Goal: Navigation & Orientation: Find specific page/section

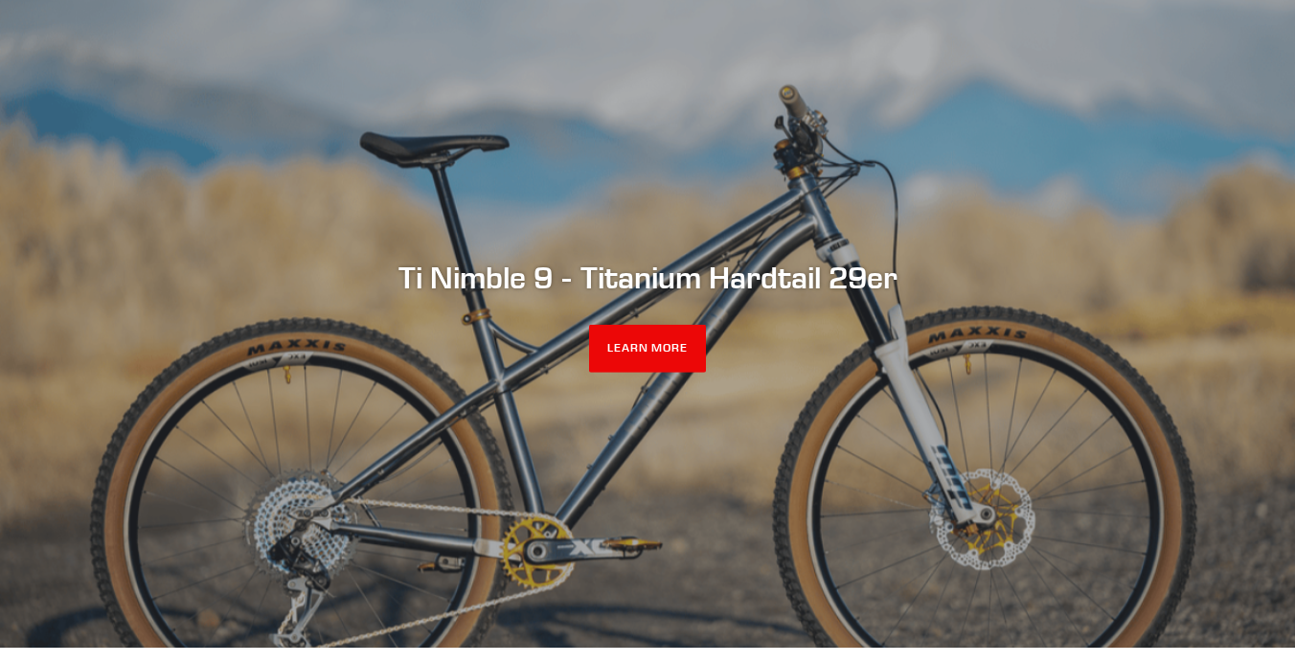
scroll to position [157, 0]
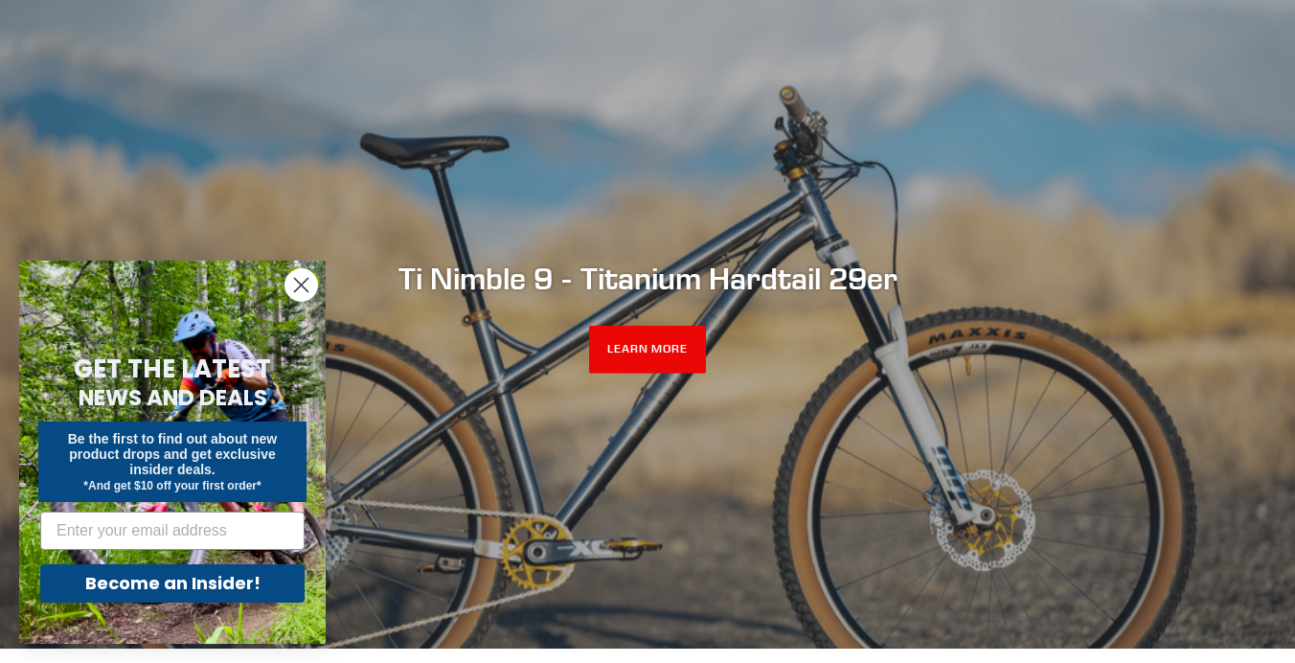
click at [299, 281] on circle "Close dialog" at bounding box center [302, 285] width 32 height 32
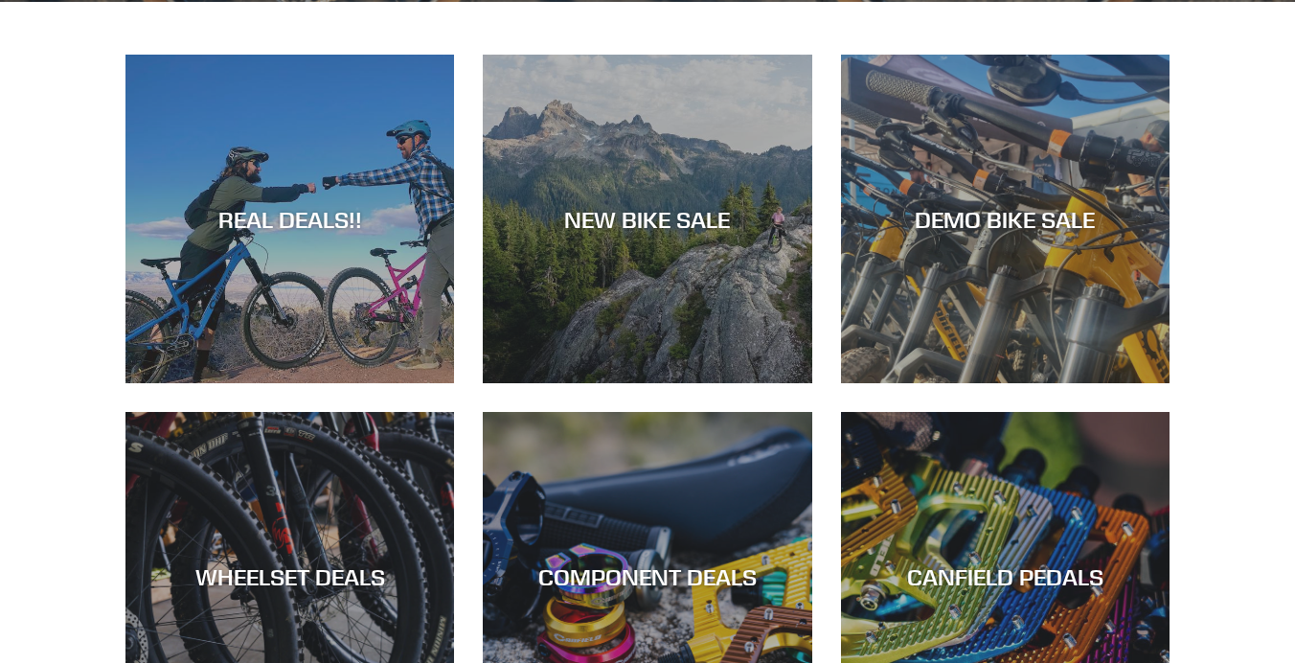
scroll to position [0, 0]
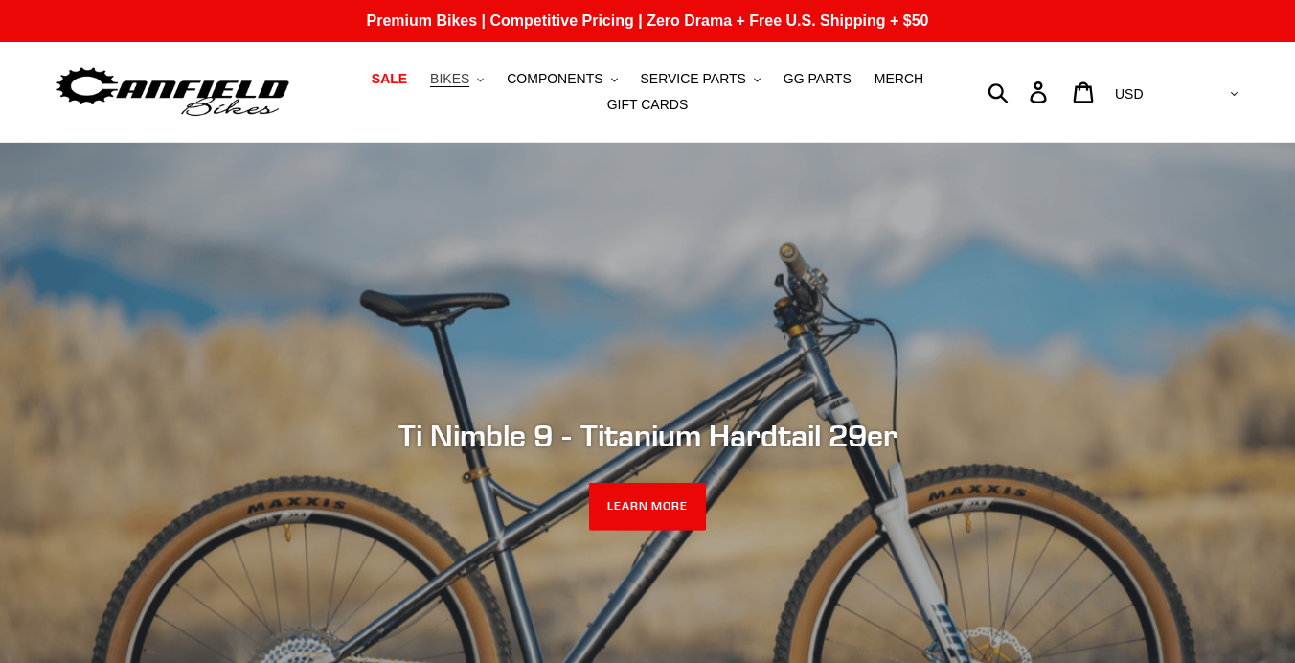
click at [454, 81] on span "BIKES" at bounding box center [449, 79] width 39 height 16
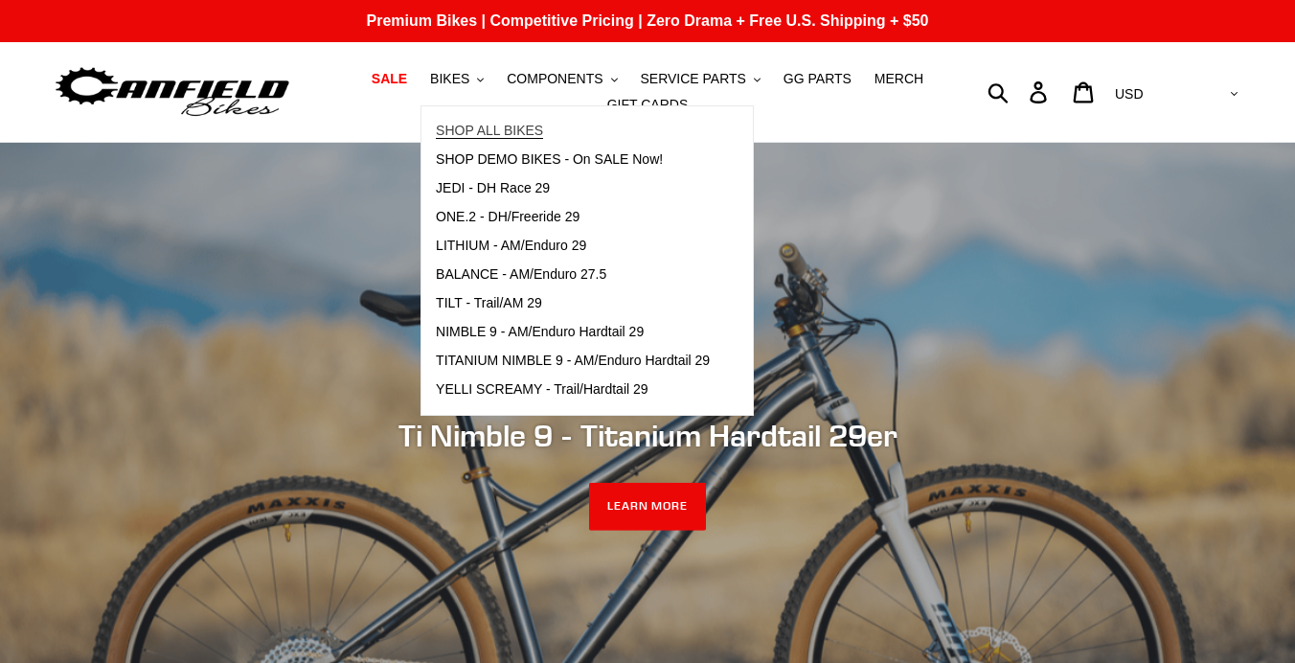
click at [504, 126] on span "SHOP ALL BIKES" at bounding box center [489, 131] width 107 height 16
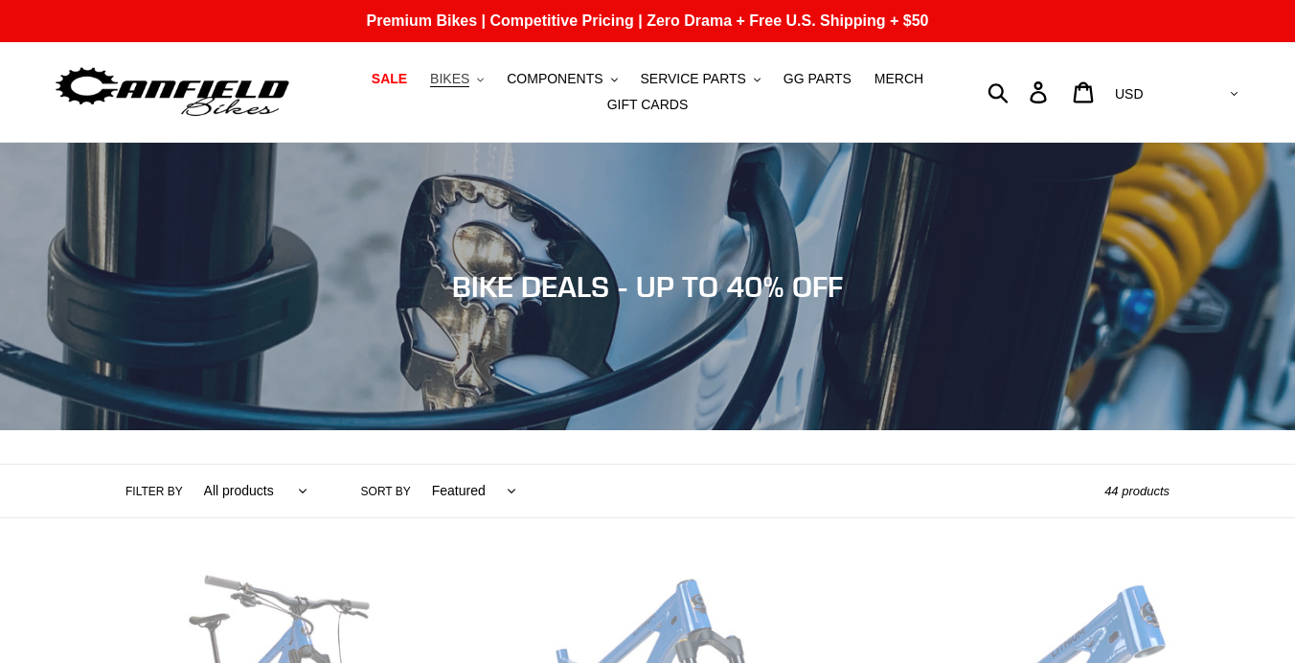
click at [460, 80] on span "BIKES" at bounding box center [449, 79] width 39 height 16
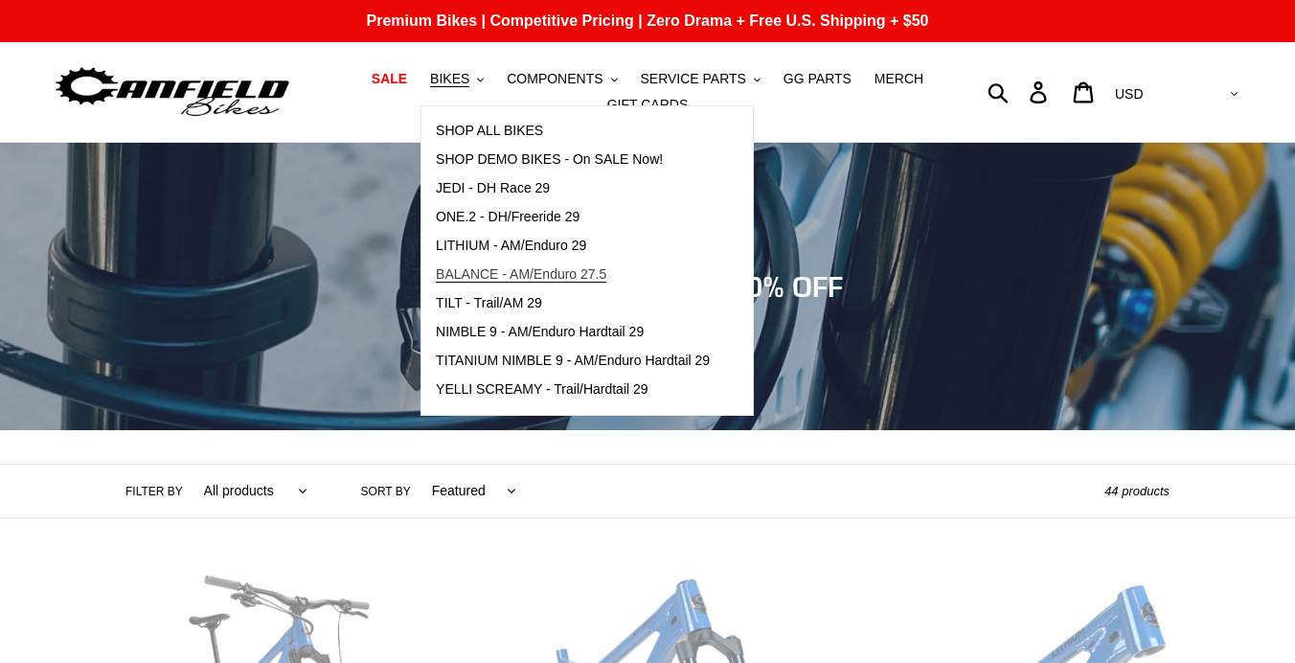
click at [477, 267] on span "BALANCE - AM/Enduro 27.5" at bounding box center [521, 274] width 171 height 16
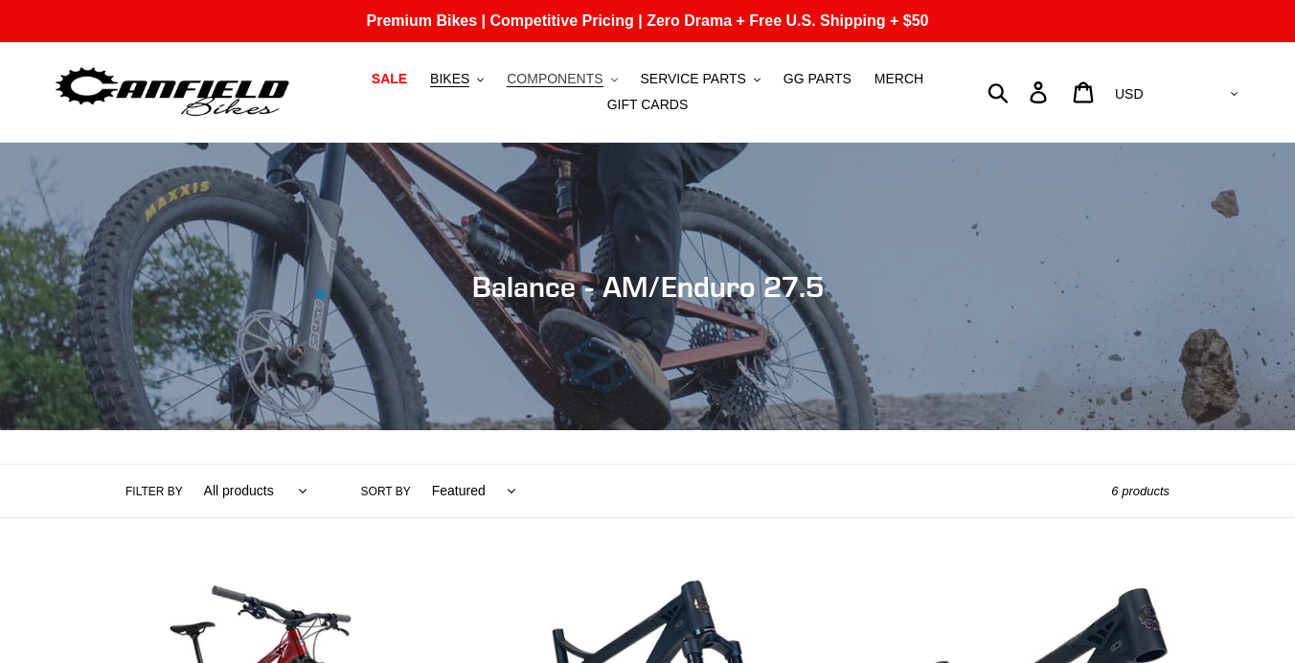
click at [566, 81] on span "COMPONENTS" at bounding box center [555, 79] width 96 height 16
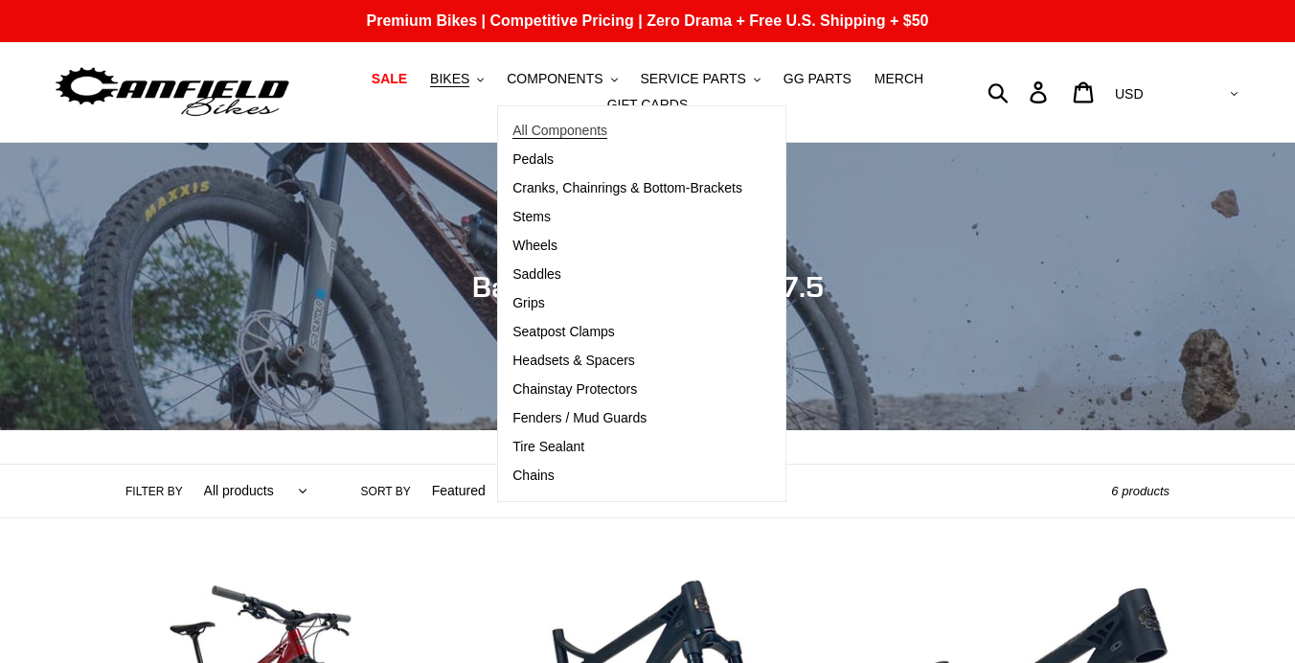
click at [561, 129] on span "All Components" at bounding box center [560, 131] width 95 height 16
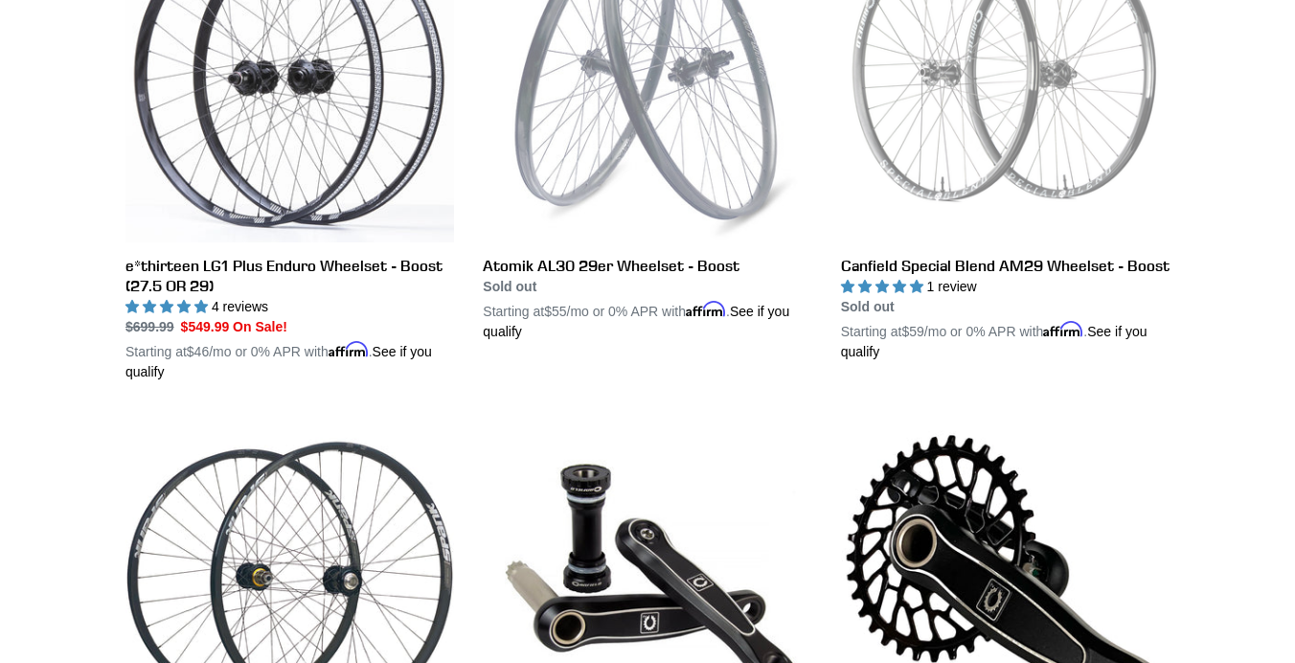
scroll to position [491, 0]
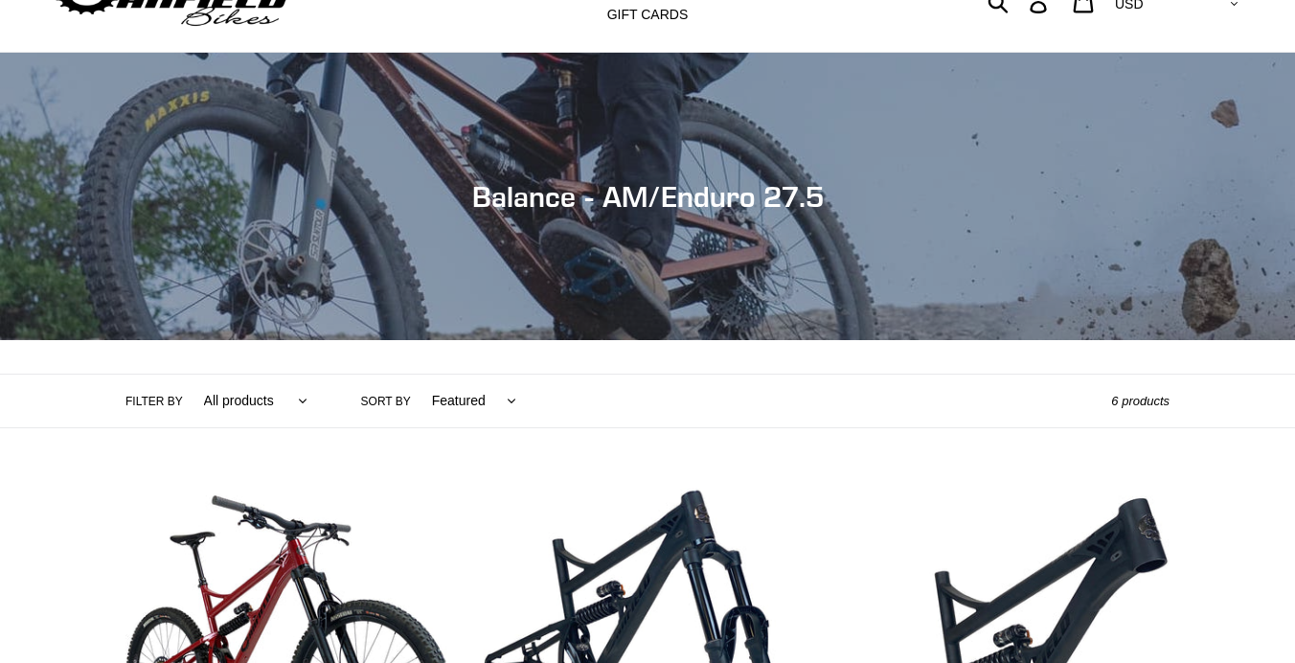
scroll to position [93, 0]
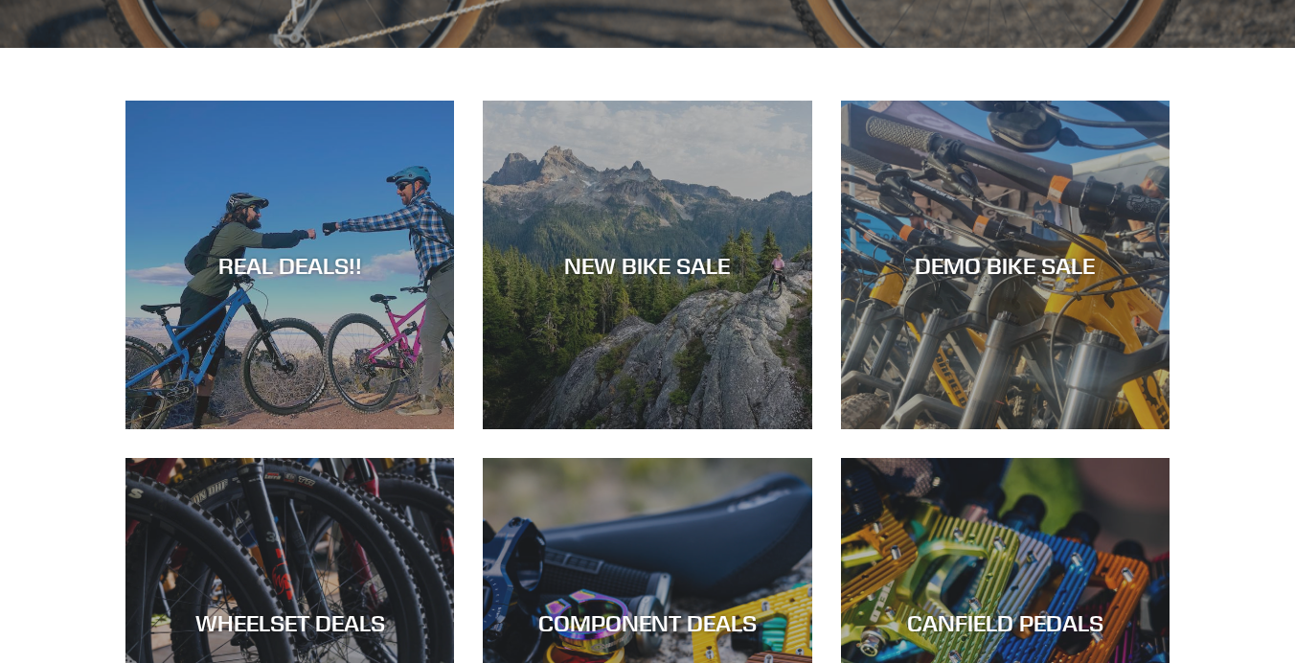
scroll to position [761, 0]
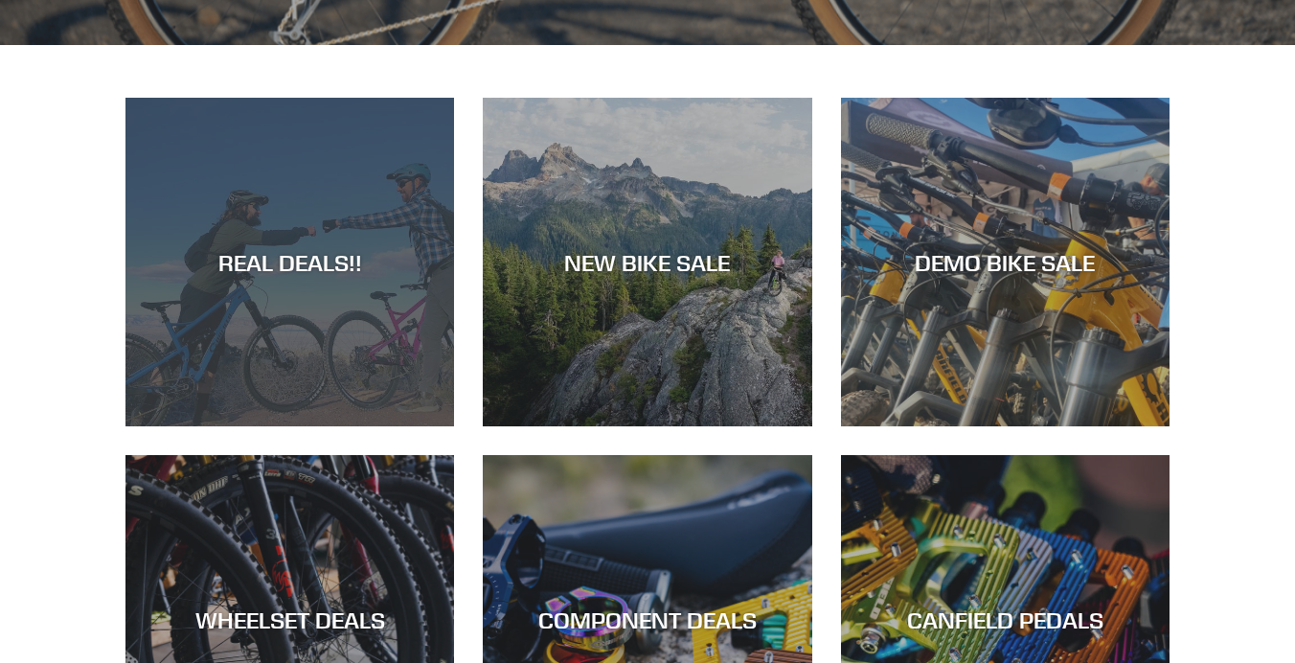
click at [337, 261] on div "REAL DEALS!!" at bounding box center [290, 262] width 329 height 28
